Goal: Task Accomplishment & Management: Complete application form

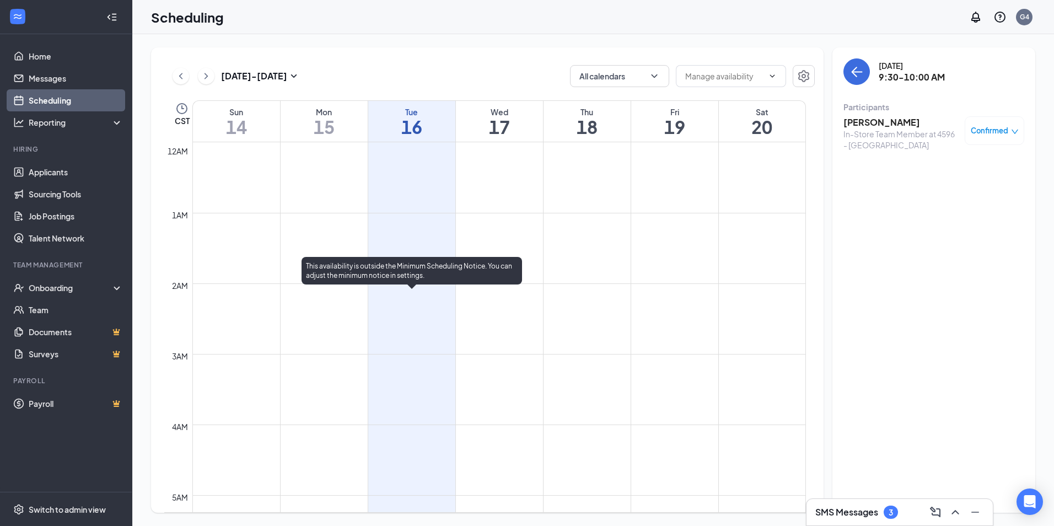
scroll to position [487, 0]
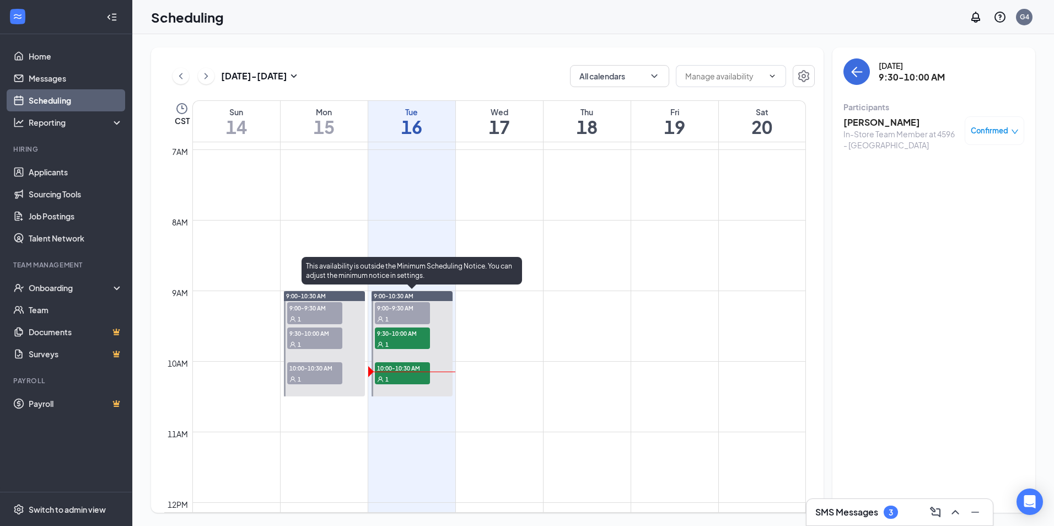
click at [402, 373] on span "10:00-10:30 AM" at bounding box center [402, 367] width 55 height 11
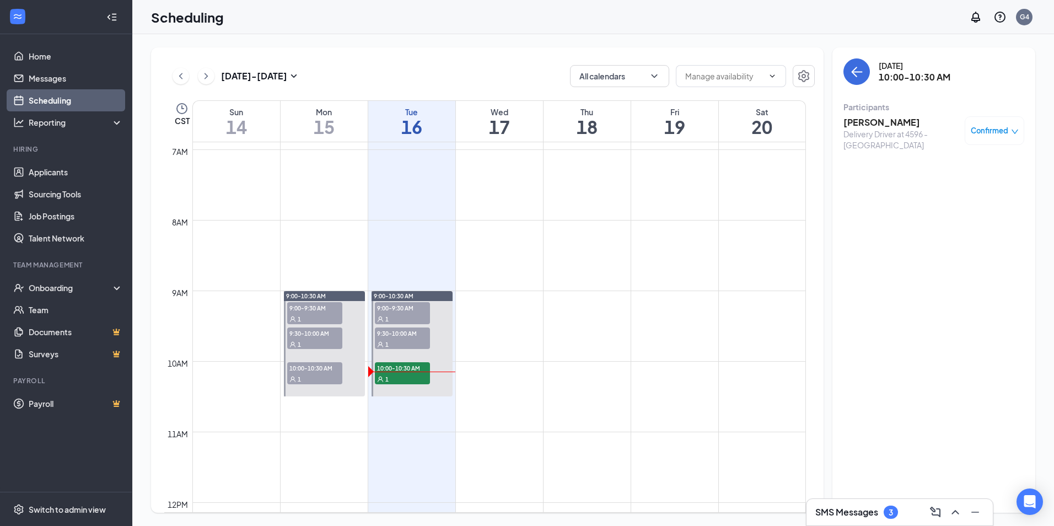
click at [882, 127] on h3 "[PERSON_NAME]" at bounding box center [902, 122] width 116 height 12
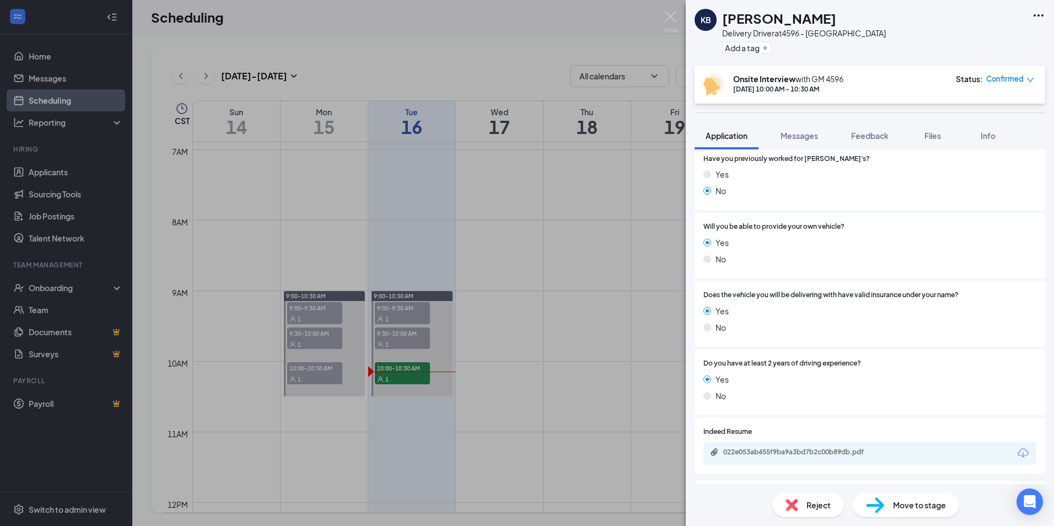
scroll to position [616, 0]
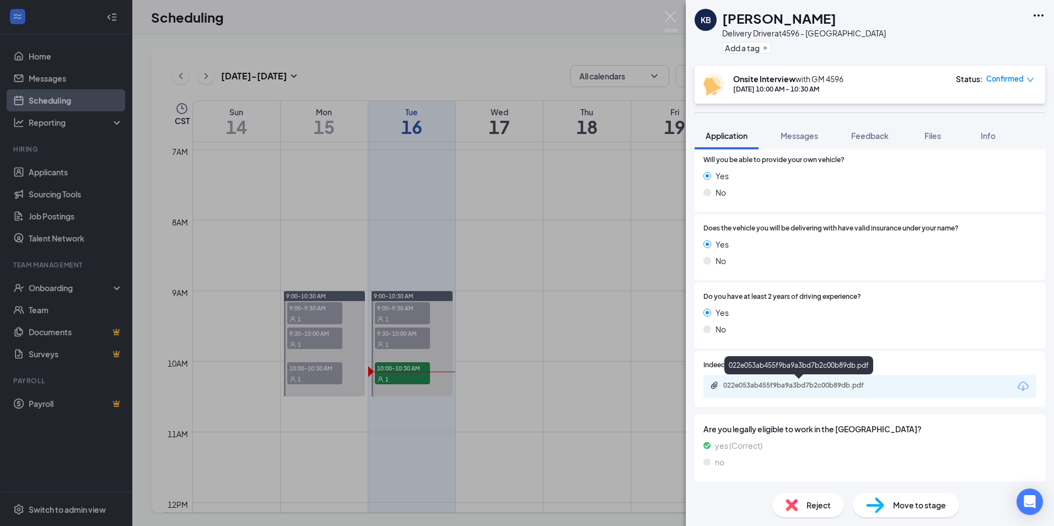
click at [776, 384] on div "022e053ab455f9ba9a3bd7b2c00b89db.pdf" at bounding box center [800, 385] width 154 height 9
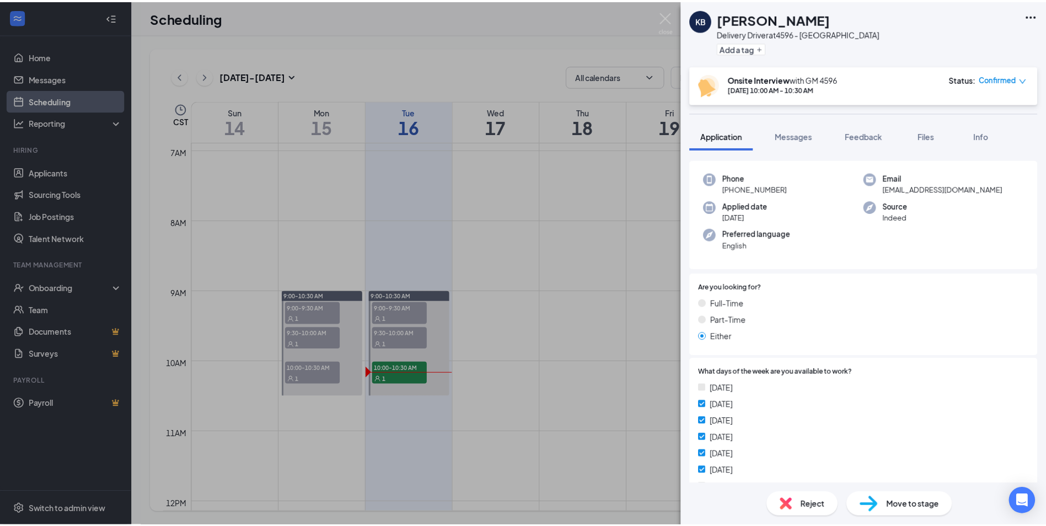
scroll to position [170, 0]
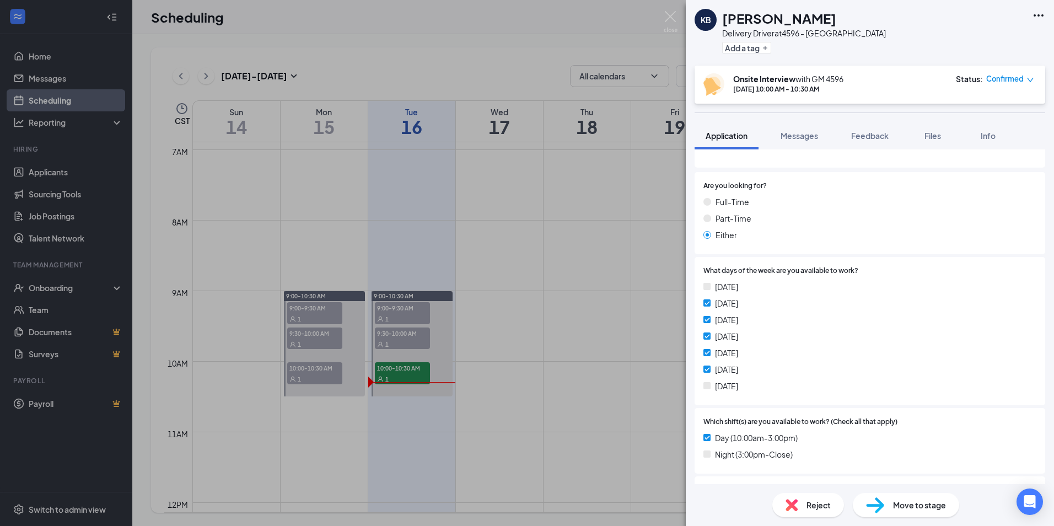
drag, startPoint x: 626, startPoint y: 14, endPoint x: 451, endPoint y: 332, distance: 363.0
click at [626, 14] on div "KB [PERSON_NAME] Delivery Driver at 4596 - Pascagoula Add a tag Onsite Intervie…" at bounding box center [527, 263] width 1054 height 526
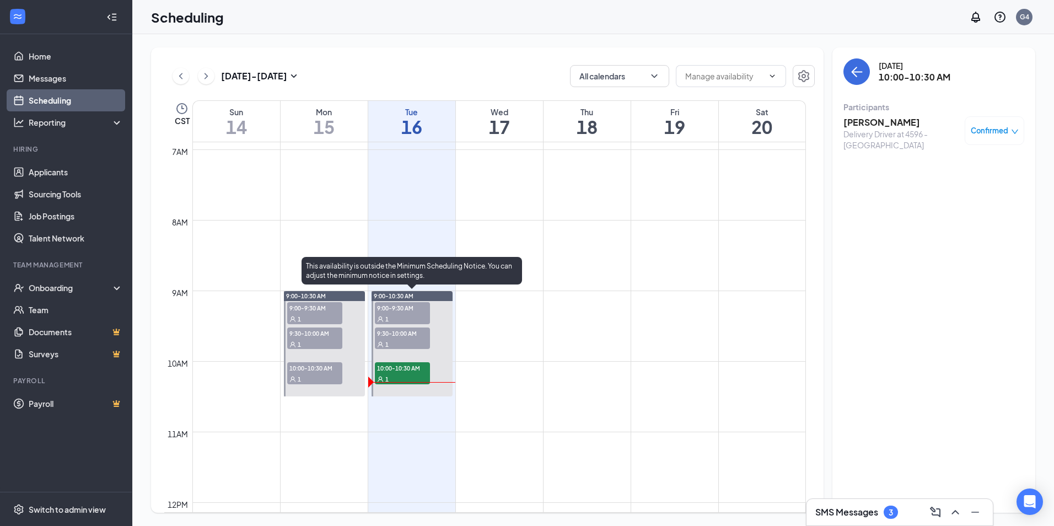
click at [416, 345] on div "1" at bounding box center [402, 344] width 55 height 11
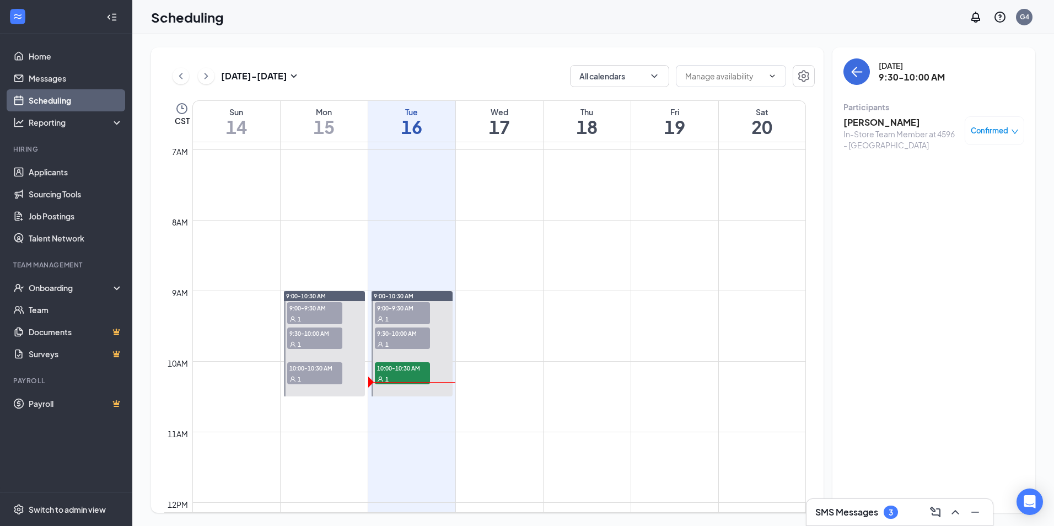
click at [884, 121] on h3 "[PERSON_NAME]" at bounding box center [902, 122] width 116 height 12
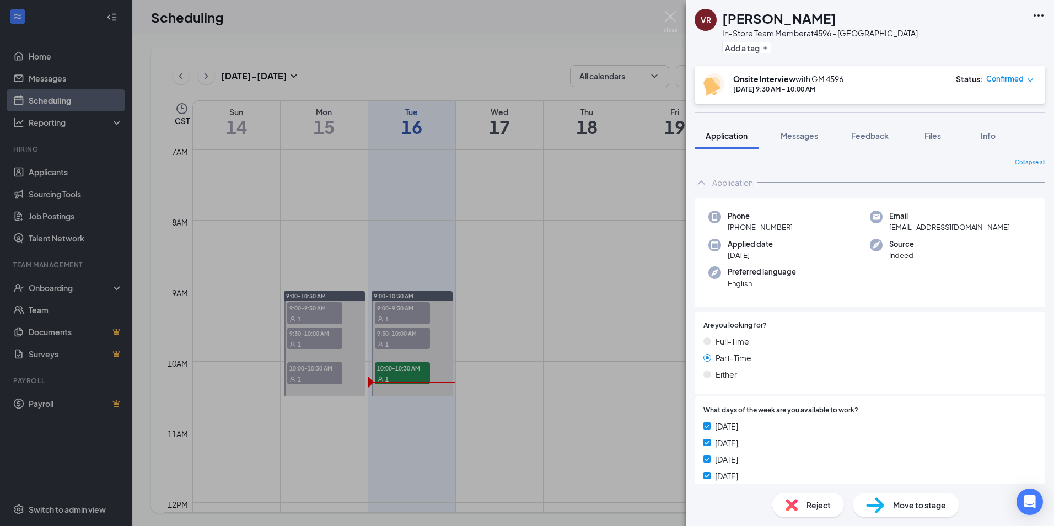
click at [895, 508] on span "Move to stage" at bounding box center [919, 505] width 53 height 12
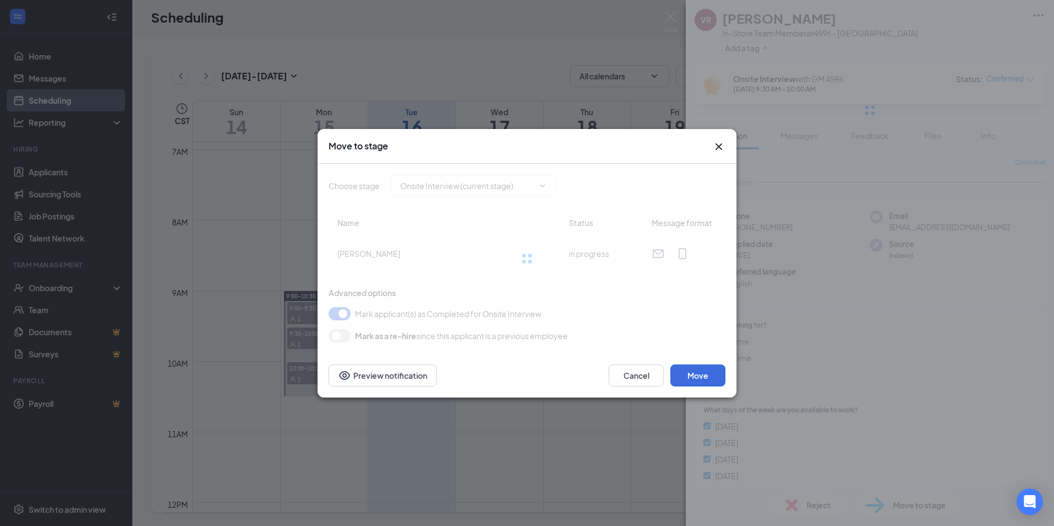
type input "Hiring Complete (final stage)"
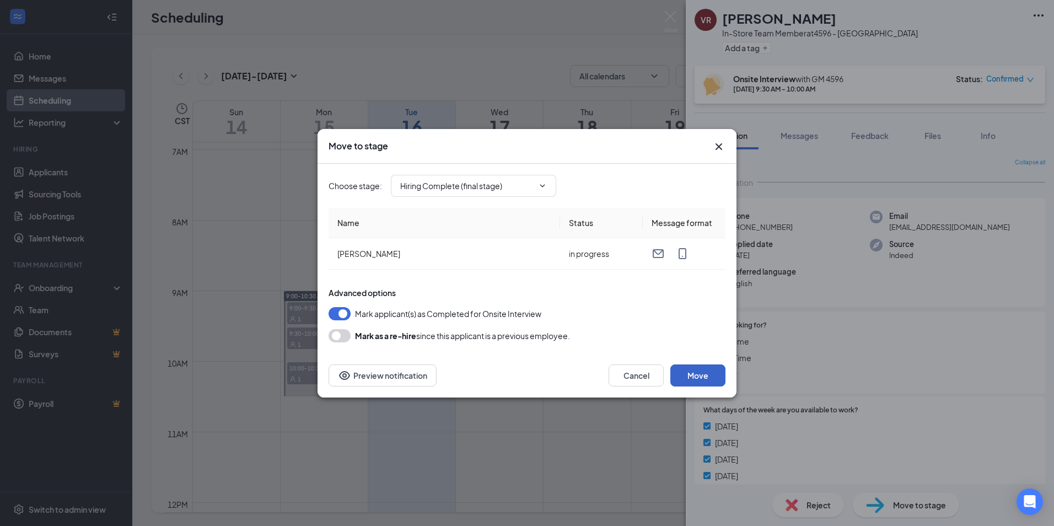
click at [697, 374] on button "Move" at bounding box center [697, 375] width 55 height 22
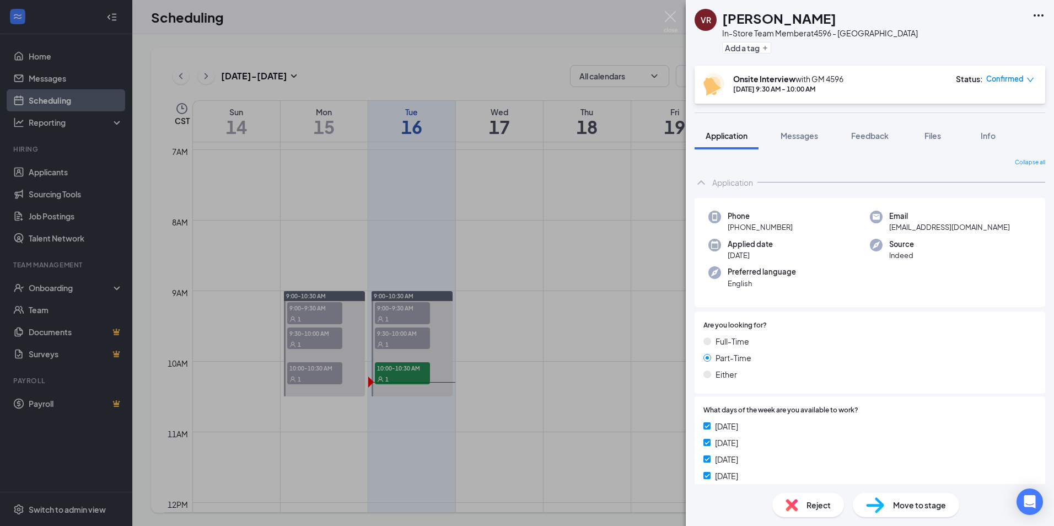
click at [45, 310] on div "[PERSON_NAME] [PERSON_NAME] In-Store Team Member at 4596 - Pascagoula Add a tag…" at bounding box center [527, 263] width 1054 height 526
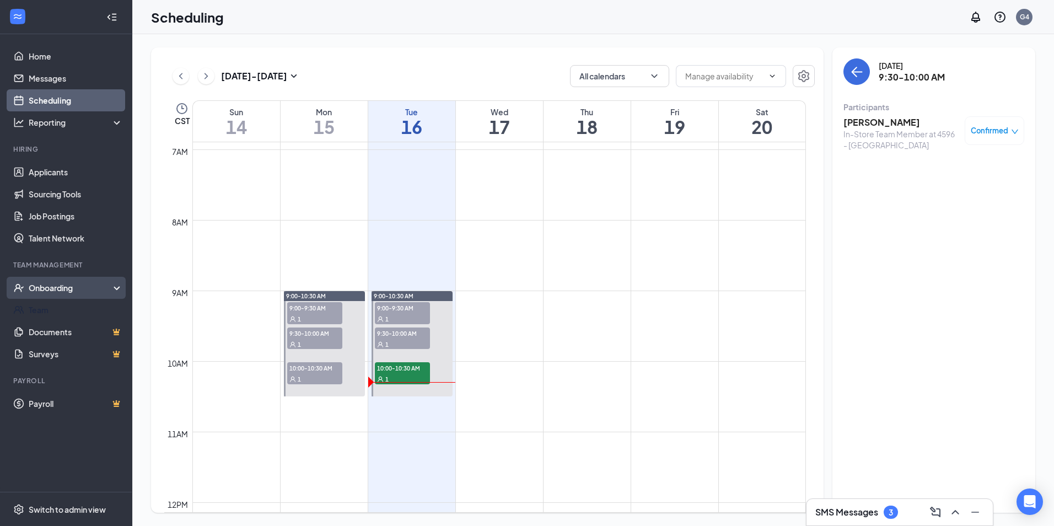
click at [65, 289] on div "Onboarding" at bounding box center [71, 287] width 85 height 11
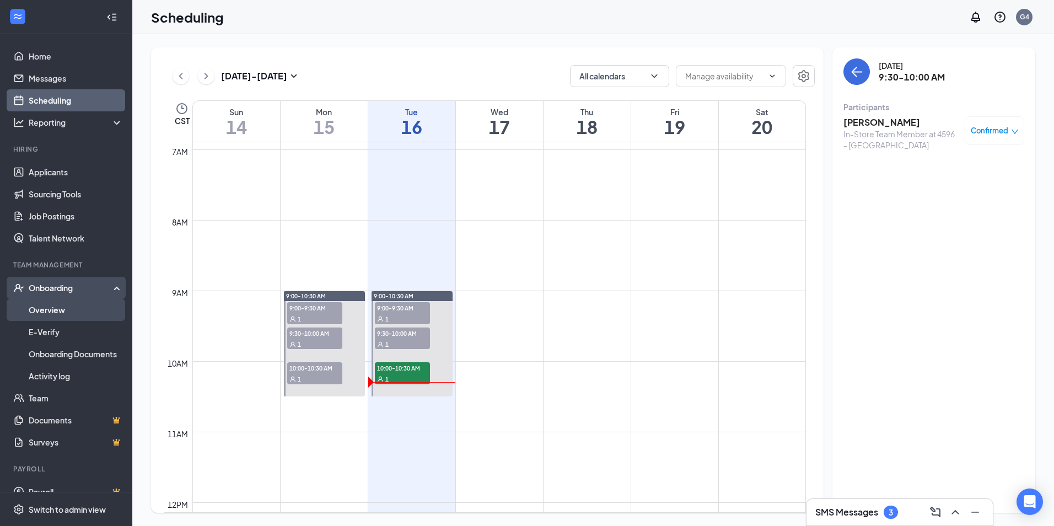
click at [62, 305] on link "Overview" at bounding box center [76, 310] width 94 height 22
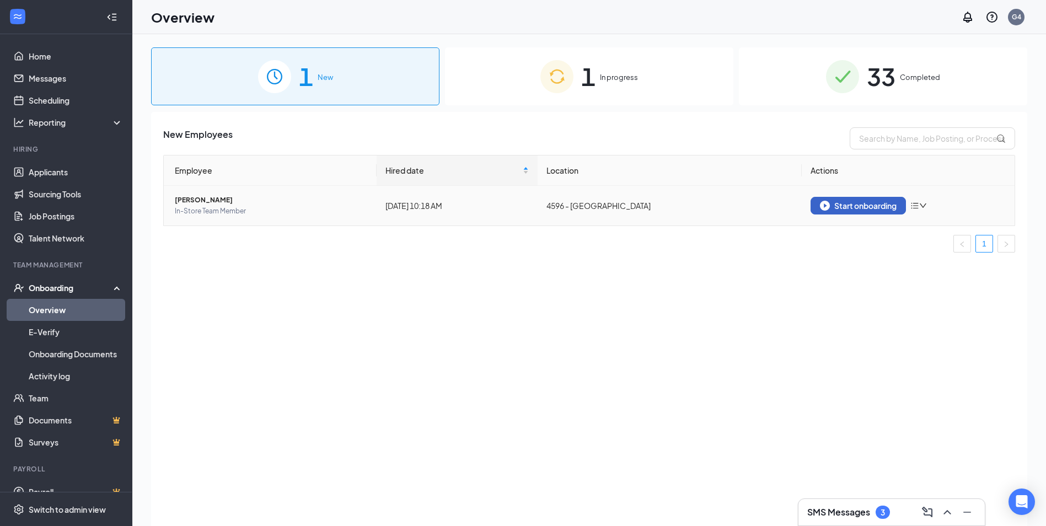
click at [846, 206] on div "Start onboarding" at bounding box center [858, 206] width 77 height 10
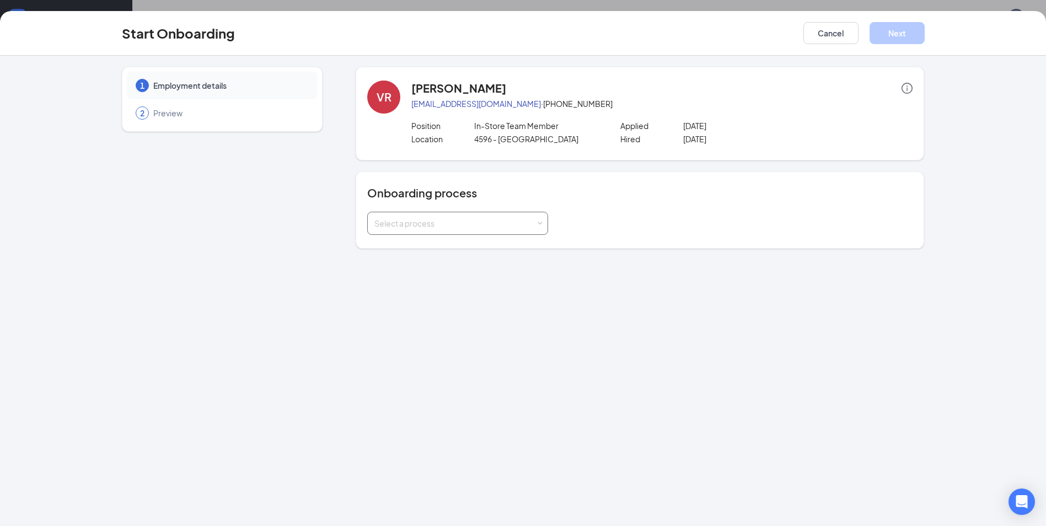
click at [490, 219] on div "Select a process" at bounding box center [455, 223] width 162 height 11
click at [448, 255] on li "Onboarding Process" at bounding box center [457, 247] width 181 height 20
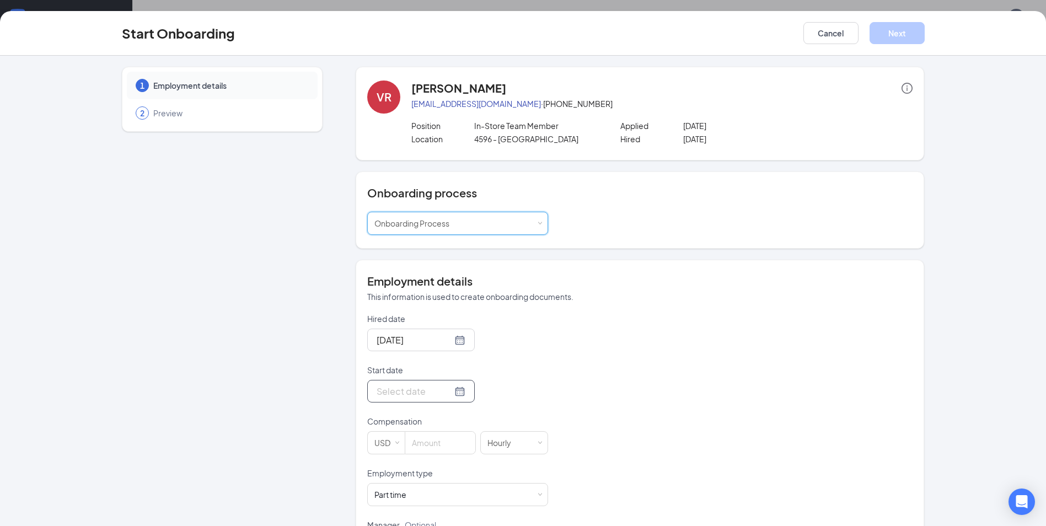
click at [438, 389] on input "Start date" at bounding box center [415, 391] width 76 height 14
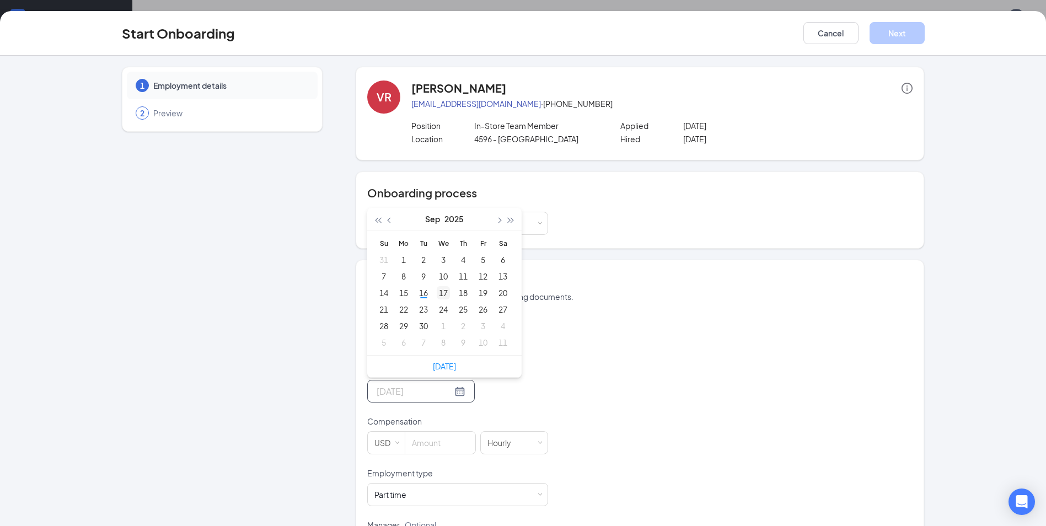
type input "[DATE]"
click at [438, 294] on div "17" at bounding box center [443, 292] width 13 height 13
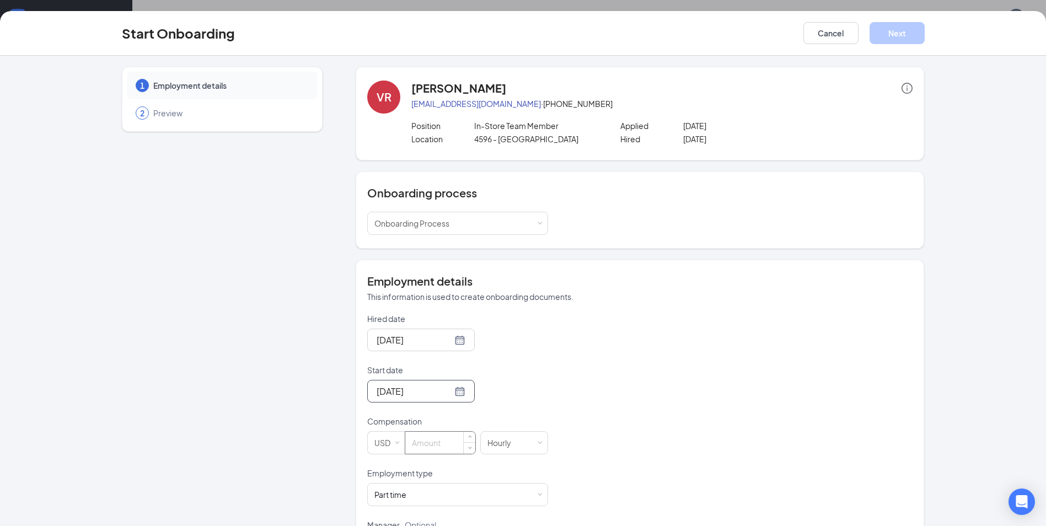
click at [427, 442] on input at bounding box center [440, 443] width 70 height 22
type input "11"
click at [598, 422] on div "Hired date [DATE] Start date [DATE] [DATE] Su Mo Tu We Th Fr Sa 31 1 2 3 4 5 6 …" at bounding box center [639, 435] width 545 height 245
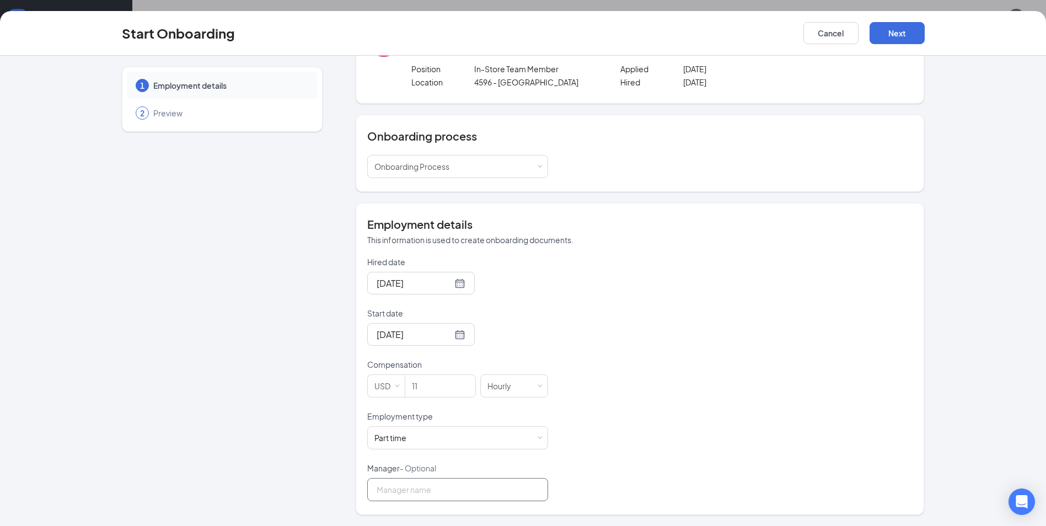
click at [425, 492] on input "Manager - Optional" at bounding box center [457, 489] width 181 height 23
type input "MarcusForydce"
click at [715, 410] on div "Hired date [DATE] Start date [DATE] [DATE] Su Mo Tu We Th Fr Sa 31 1 2 3 4 5 6 …" at bounding box center [639, 378] width 545 height 245
click at [884, 34] on button "Next" at bounding box center [896, 33] width 55 height 22
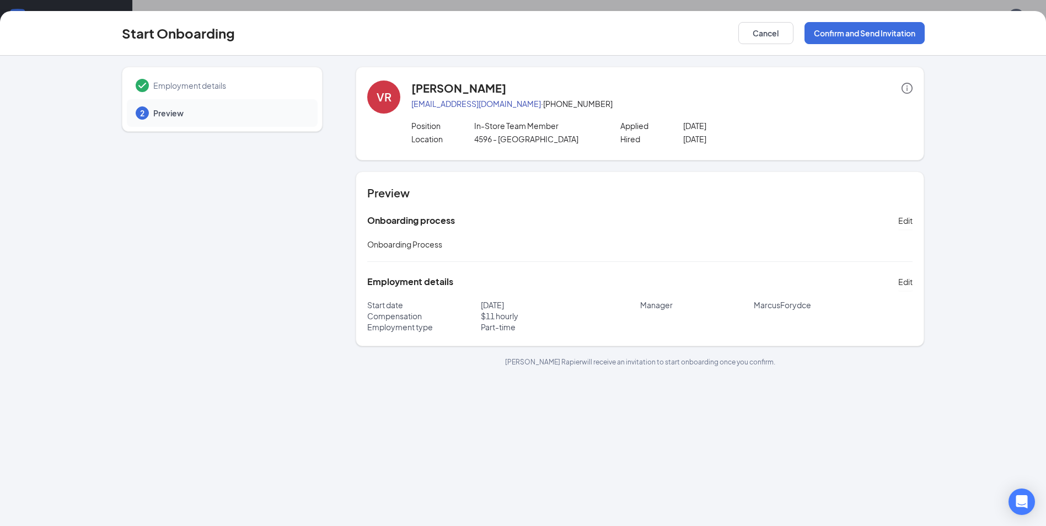
scroll to position [0, 0]
click at [891, 39] on button "Confirm and Send Invitation" at bounding box center [864, 33] width 120 height 22
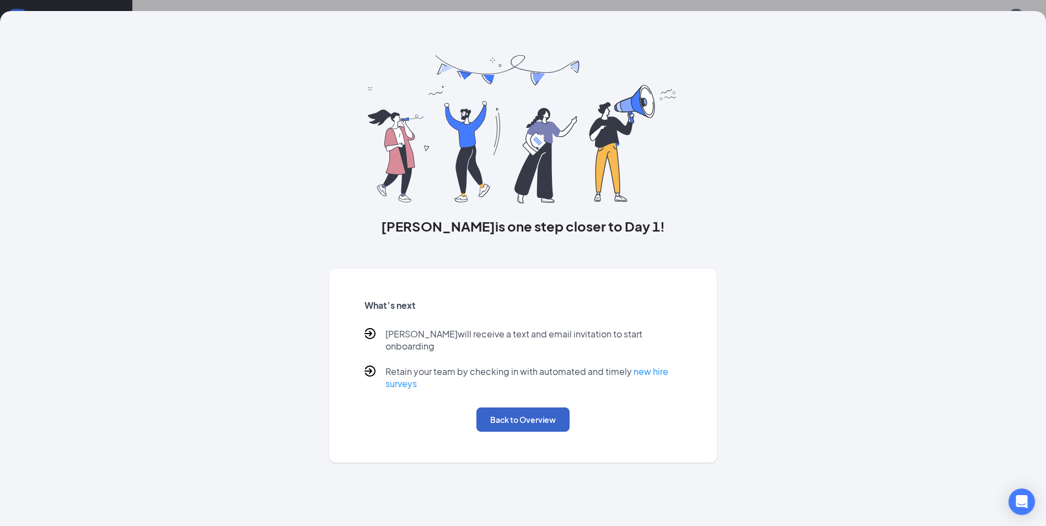
click at [561, 407] on button "Back to Overview" at bounding box center [522, 419] width 93 height 24
